Goal: Transaction & Acquisition: Purchase product/service

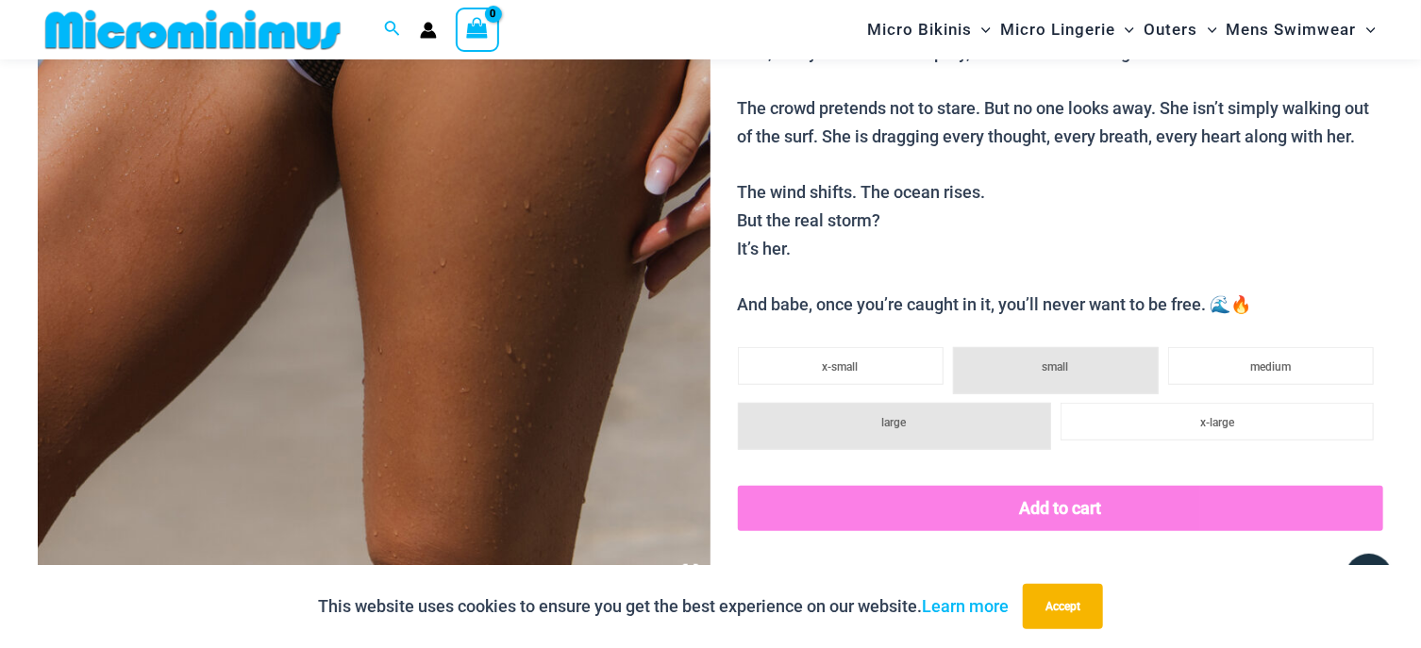
scroll to position [286, 0]
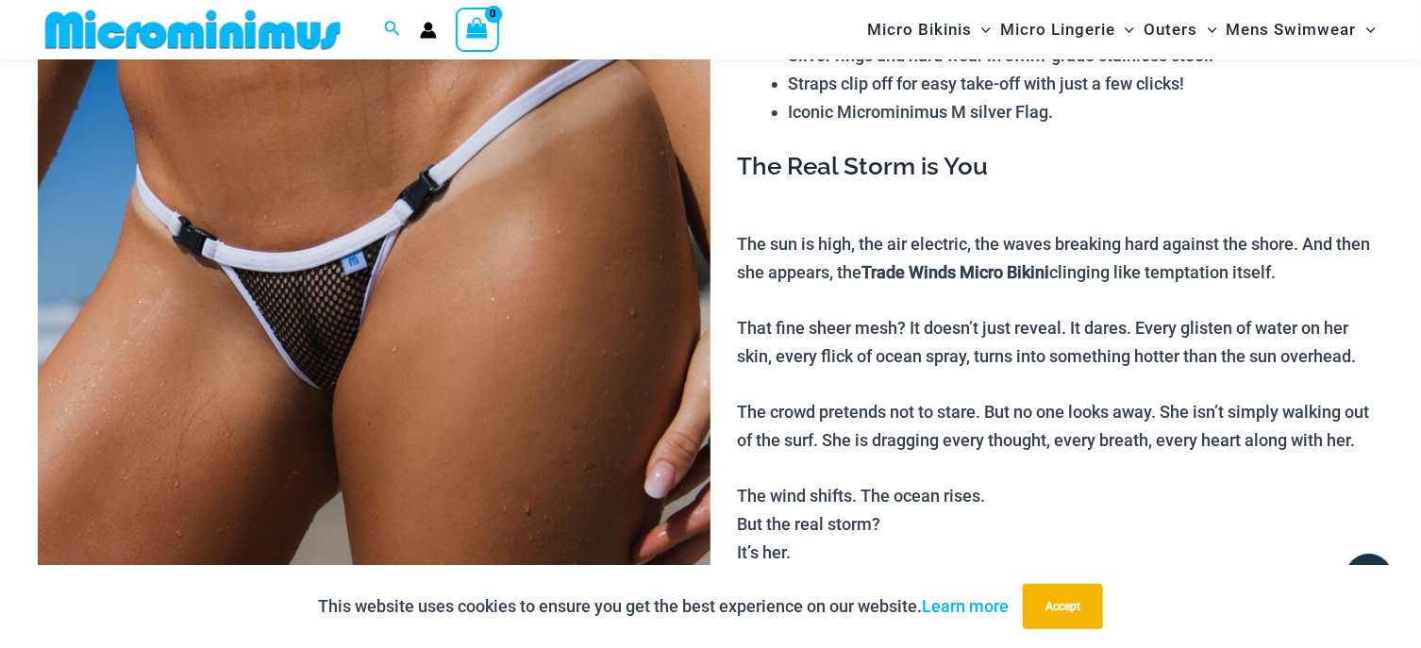
click at [413, 246] on img at bounding box center [374, 391] width 673 height 1010
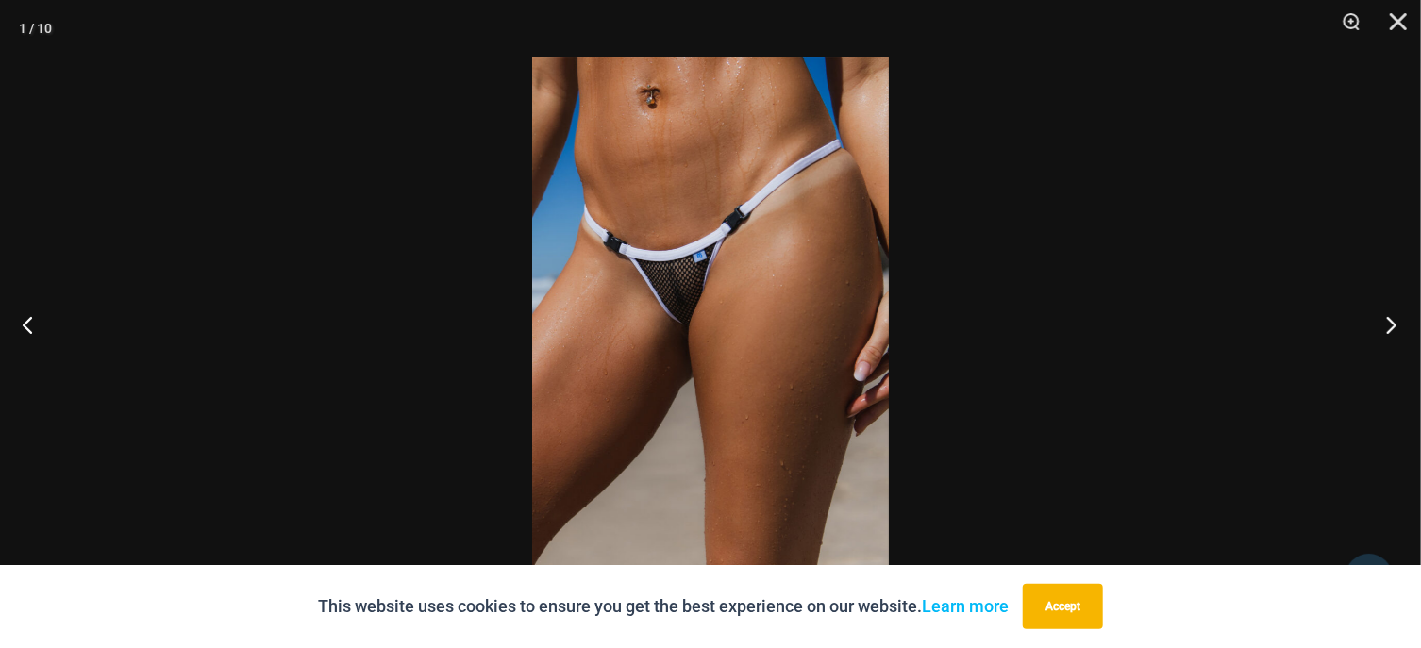
click at [1384, 333] on button "Next" at bounding box center [1386, 324] width 71 height 94
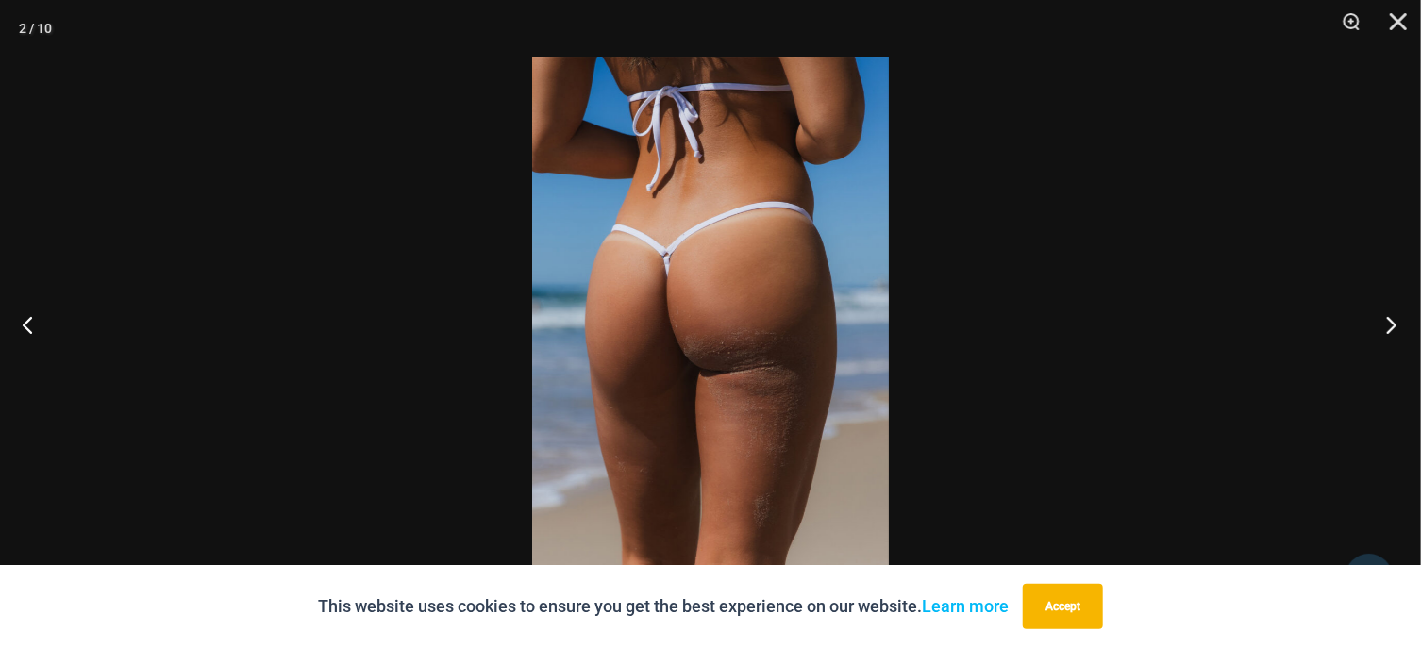
click at [1392, 325] on button "Next" at bounding box center [1386, 324] width 71 height 94
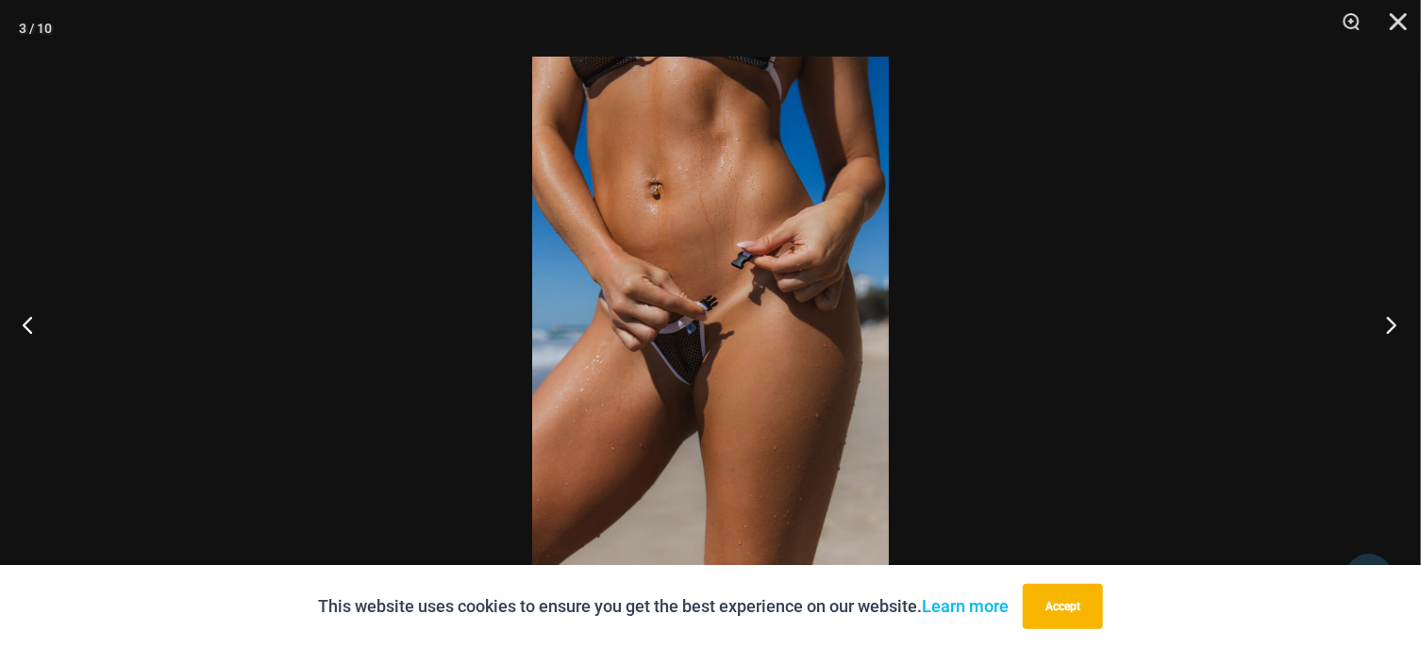
click at [1399, 310] on button "Next" at bounding box center [1386, 324] width 71 height 94
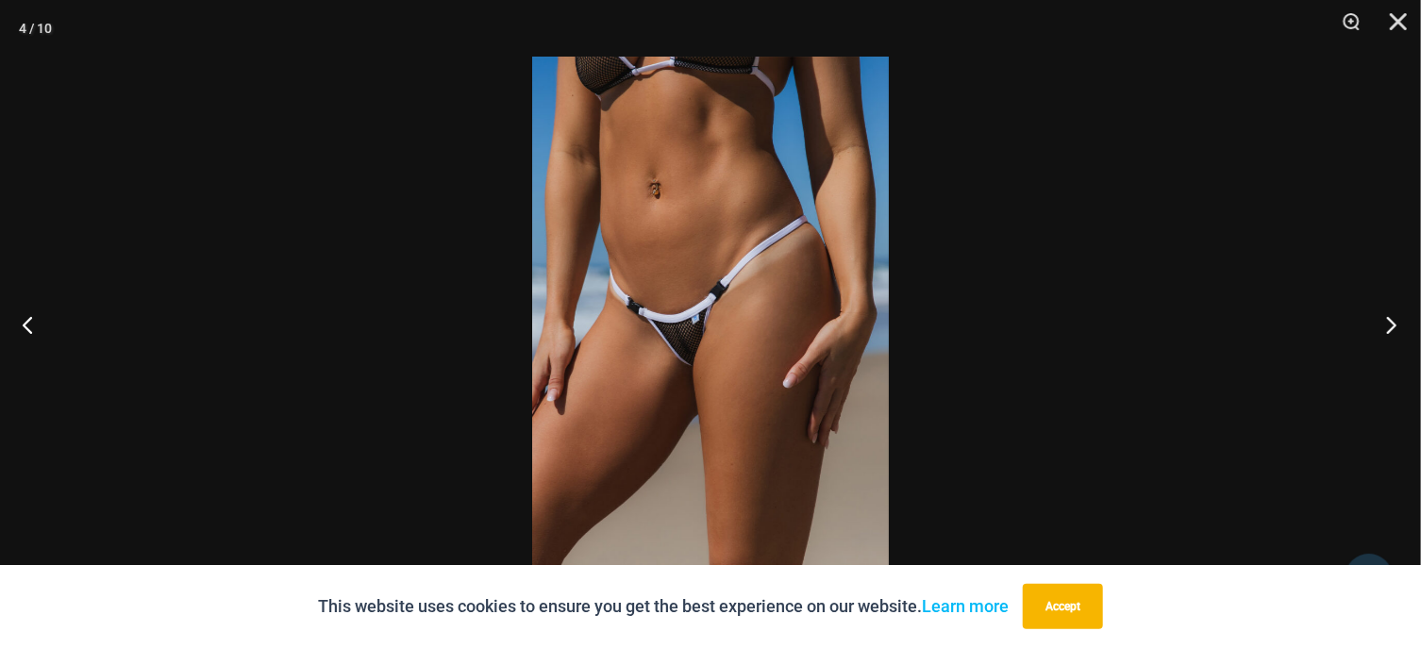
click at [1388, 325] on button "Next" at bounding box center [1386, 324] width 71 height 94
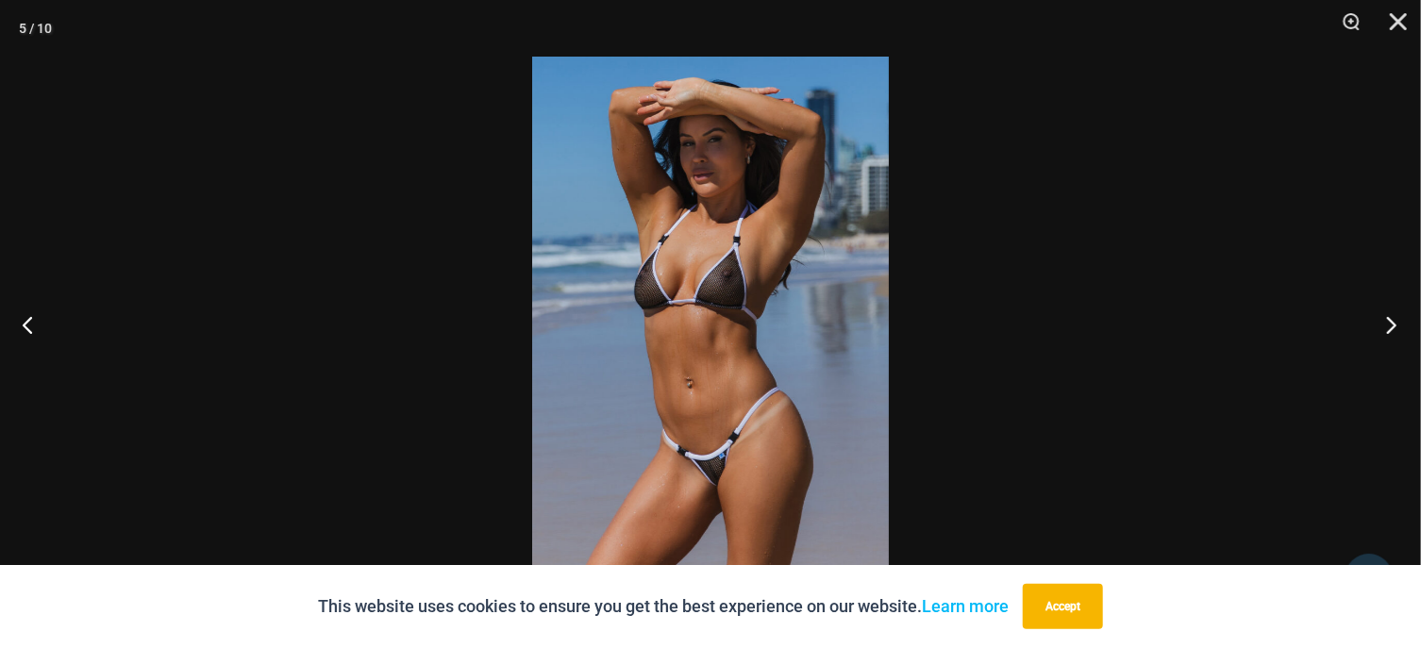
click at [1390, 327] on button "Next" at bounding box center [1386, 324] width 71 height 94
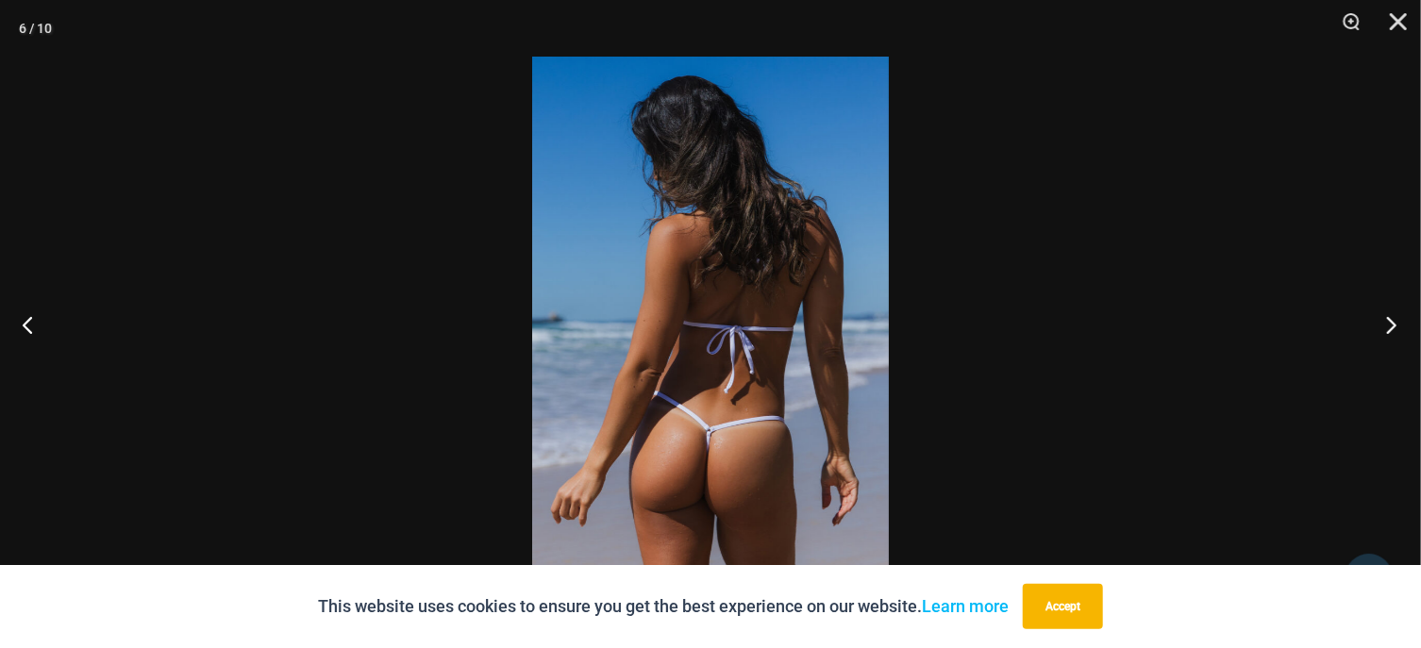
click at [1383, 323] on button "Next" at bounding box center [1386, 324] width 71 height 94
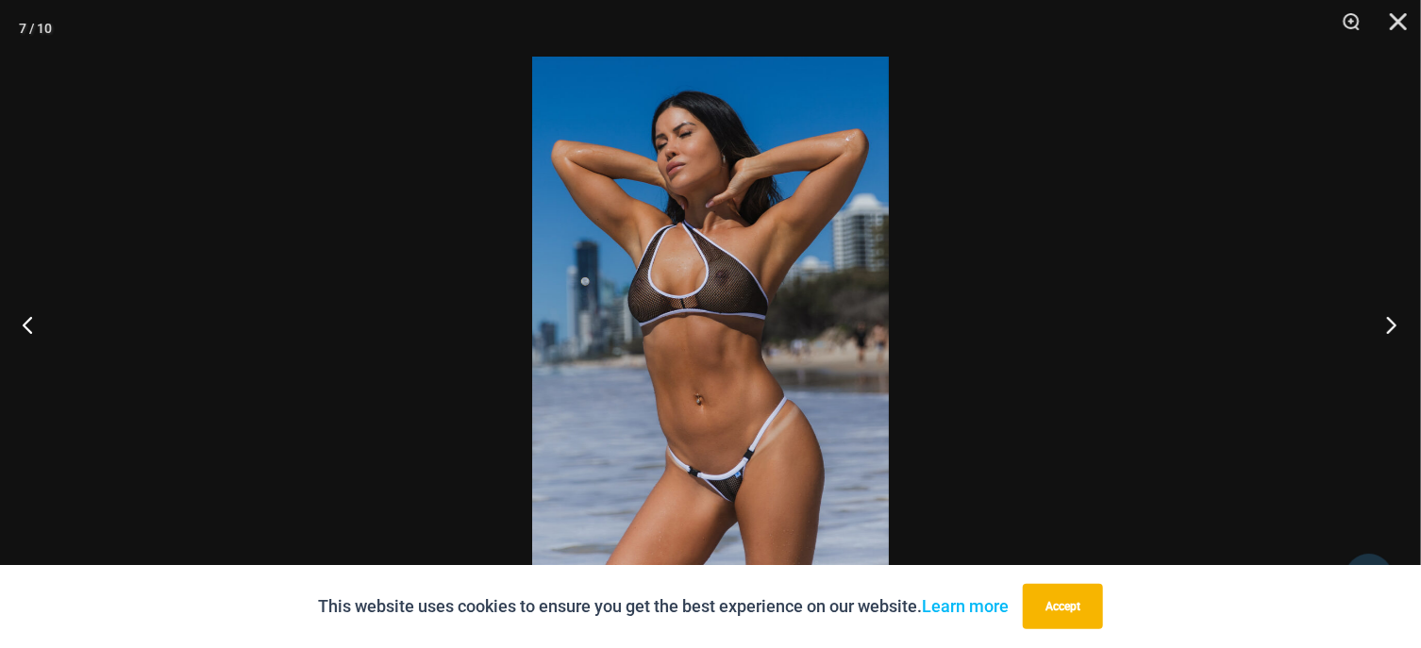
click at [1401, 325] on button "Next" at bounding box center [1386, 324] width 71 height 94
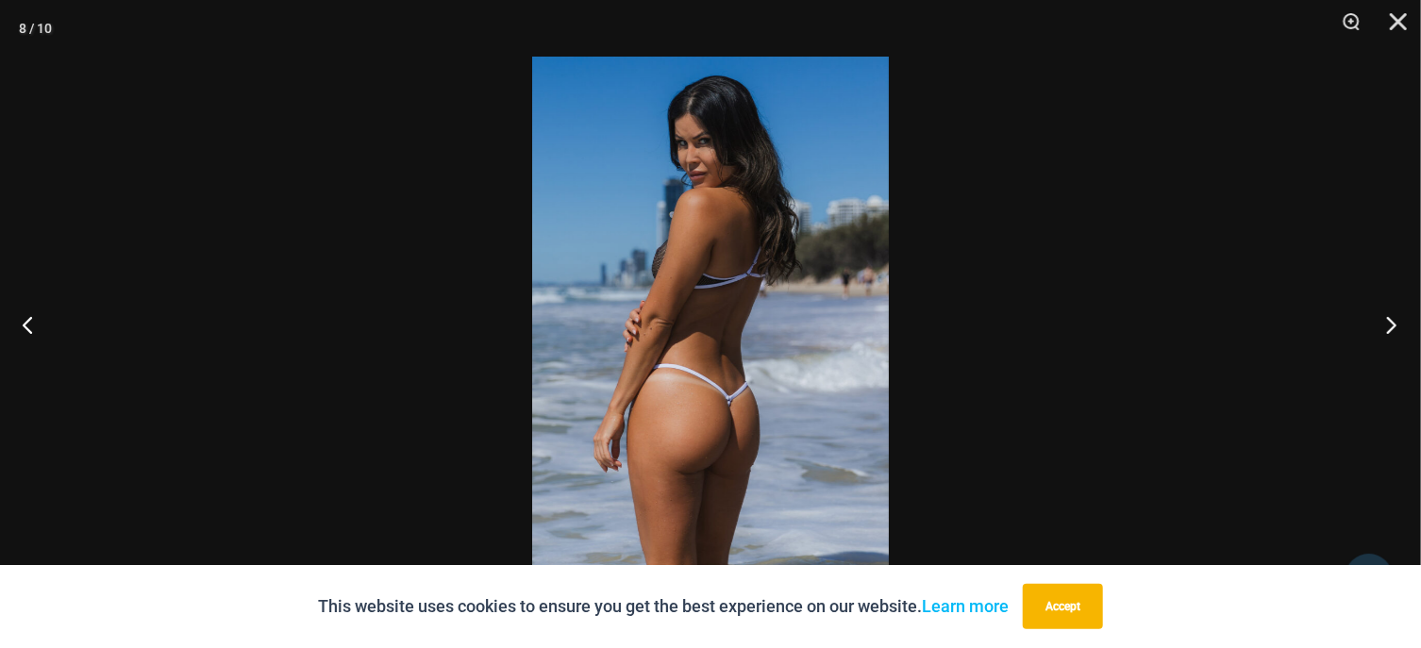
click at [1401, 325] on button "Next" at bounding box center [1386, 324] width 71 height 94
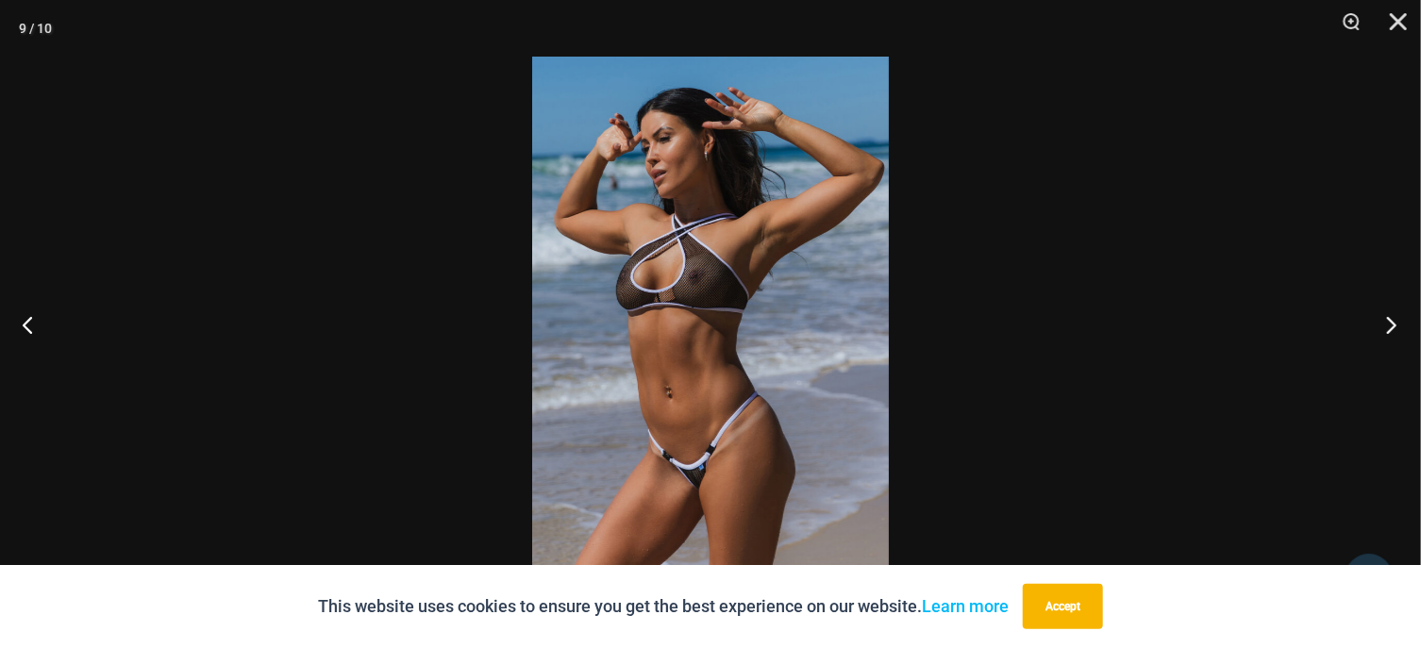
click at [1399, 319] on button "Next" at bounding box center [1386, 324] width 71 height 94
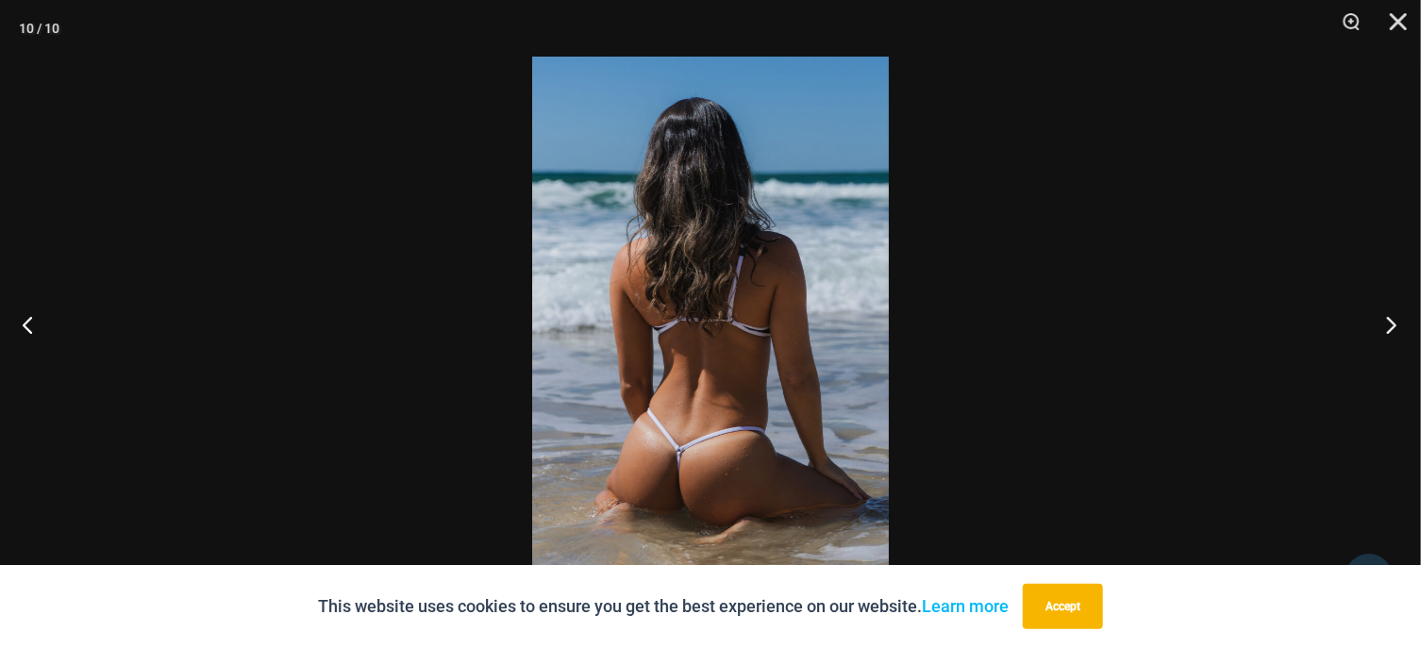
click at [1399, 319] on button "Next" at bounding box center [1386, 324] width 71 height 94
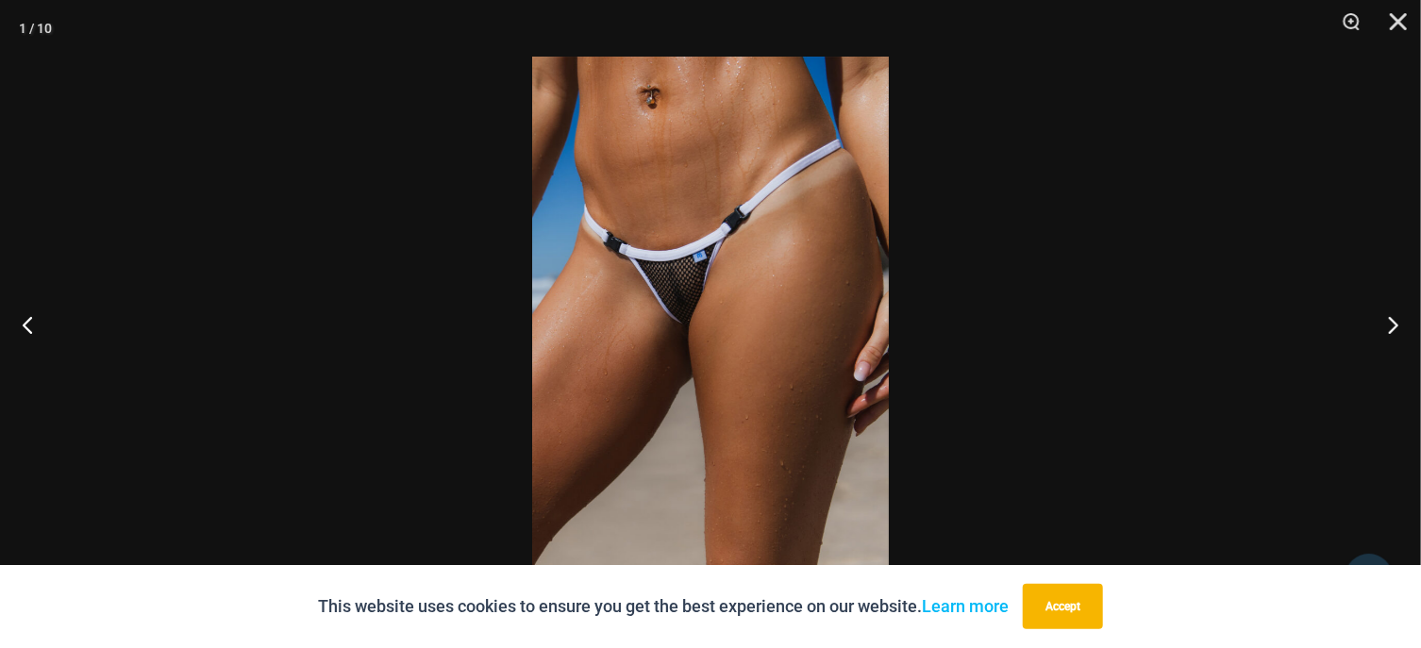
click at [1081, 251] on div at bounding box center [710, 324] width 1421 height 648
